Goal: Find specific page/section: Find specific page/section

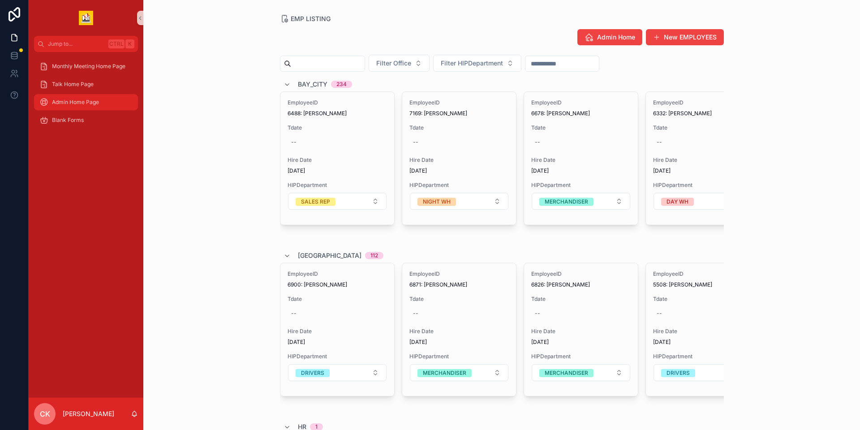
click at [78, 101] on span "Admin Home Page" at bounding box center [75, 102] width 47 height 7
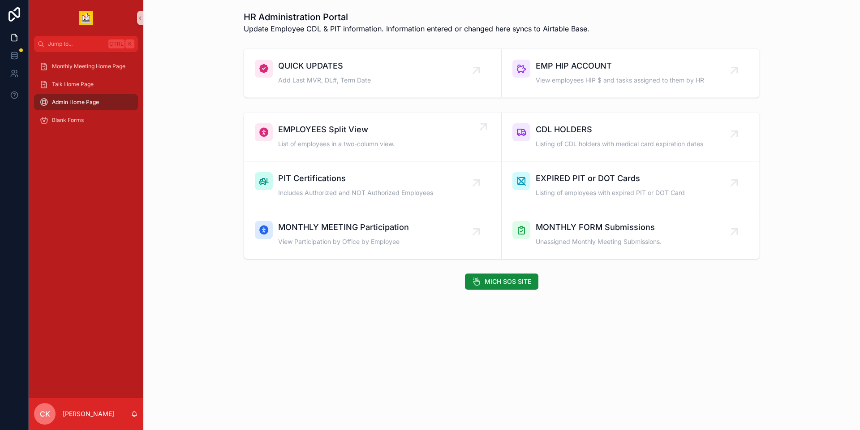
click at [320, 135] on span "EMPLOYEES Split View" at bounding box center [336, 129] width 117 height 13
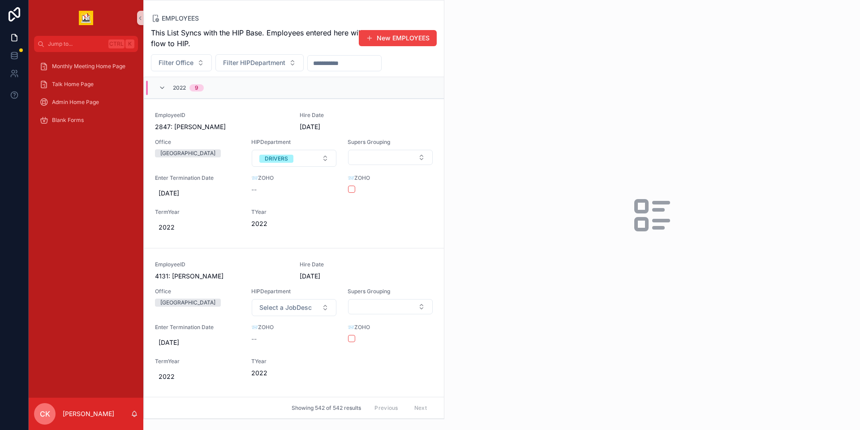
click at [329, 65] on input "scrollable content" at bounding box center [345, 63] width 74 height 13
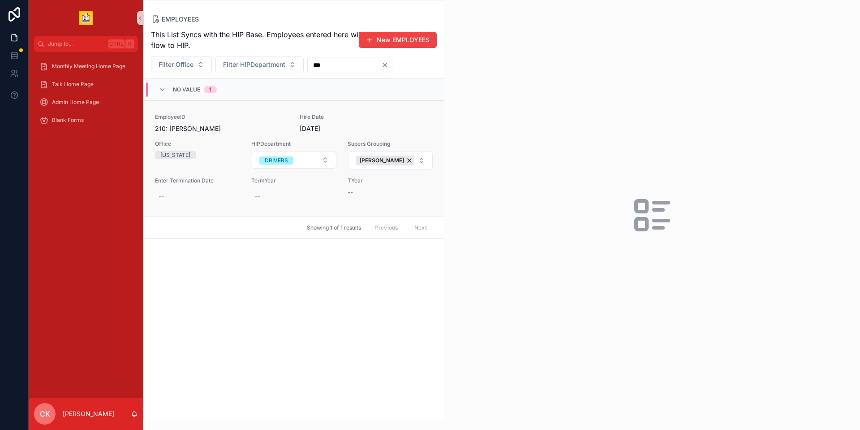
type input "***"
click at [383, 203] on link "EmployeeID 210: [PERSON_NAME] Hire Date [DATE] Office [US_STATE] HIPDepartment …" at bounding box center [294, 158] width 300 height 116
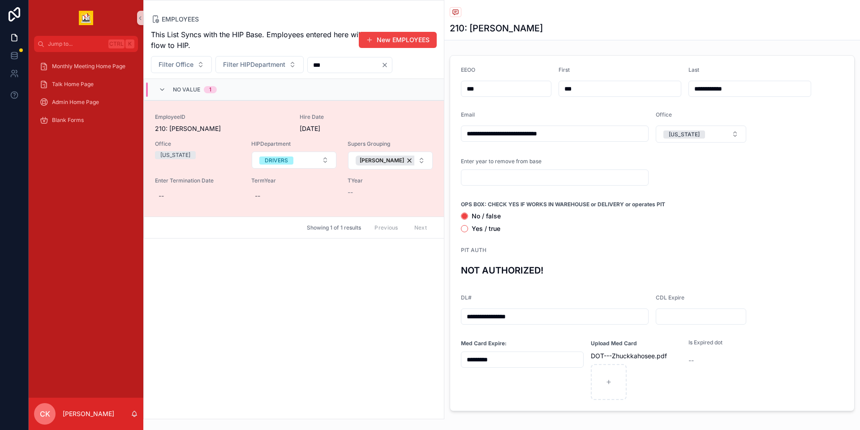
scroll to position [78, 0]
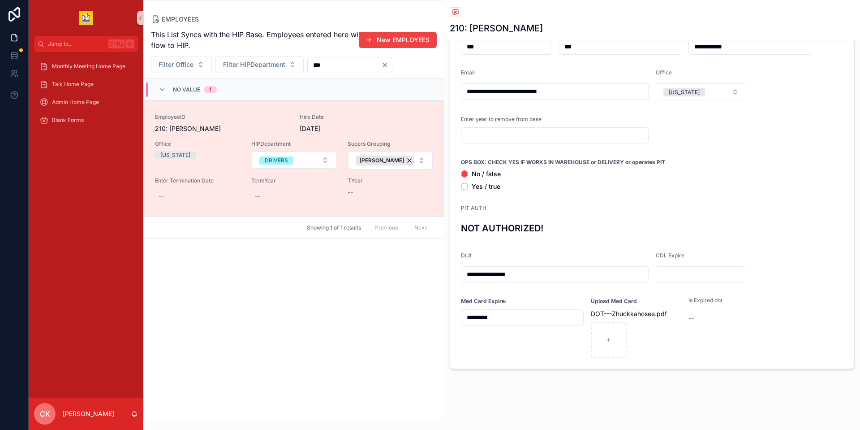
click at [104, 418] on div "CK [PERSON_NAME]" at bounding box center [86, 414] width 115 height 32
click at [87, 412] on p "[PERSON_NAME]" at bounding box center [89, 413] width 52 height 9
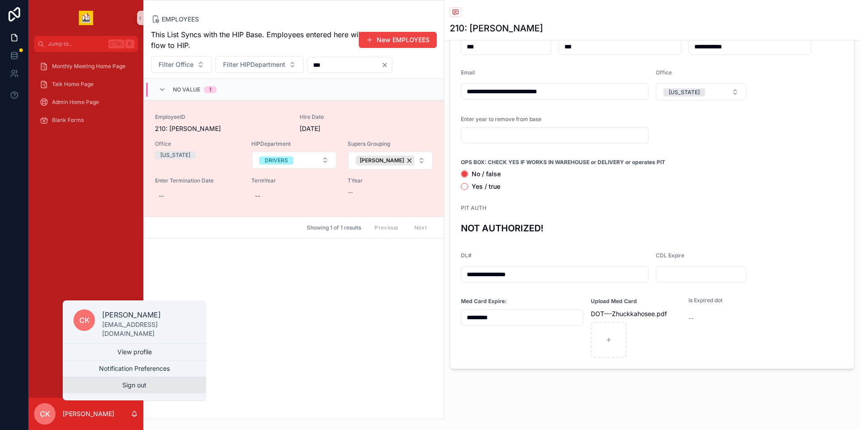
click at [120, 381] on button "Sign out" at bounding box center [134, 385] width 143 height 16
